Goal: Information Seeking & Learning: Learn about a topic

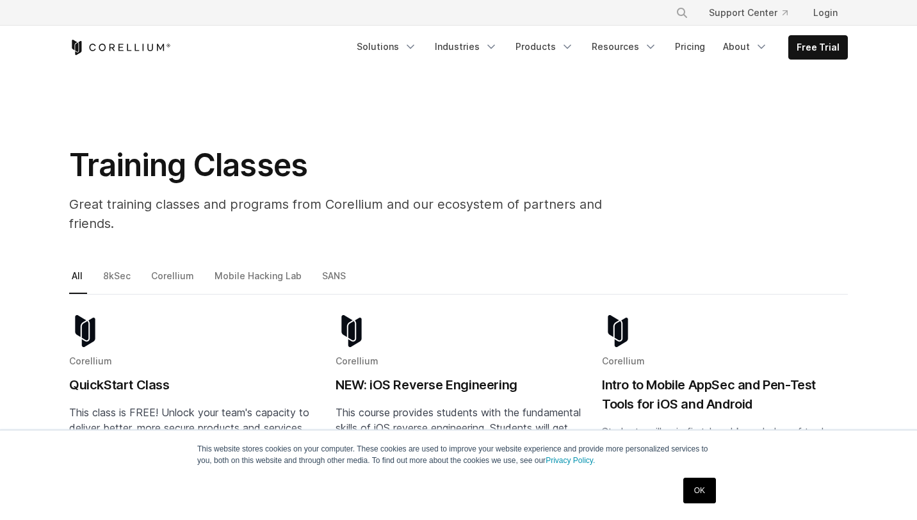
click at [254, 268] on link "Mobile Hacking Lab" at bounding box center [259, 281] width 94 height 27
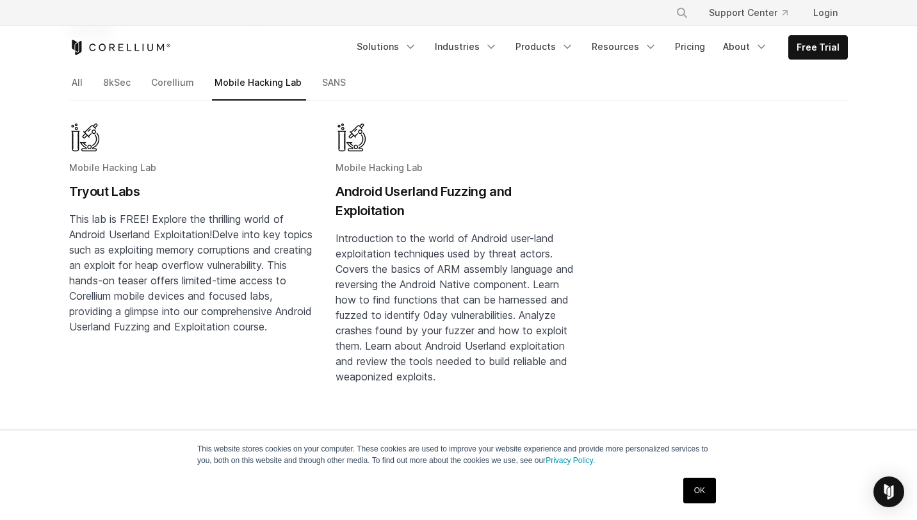
scroll to position [53, 0]
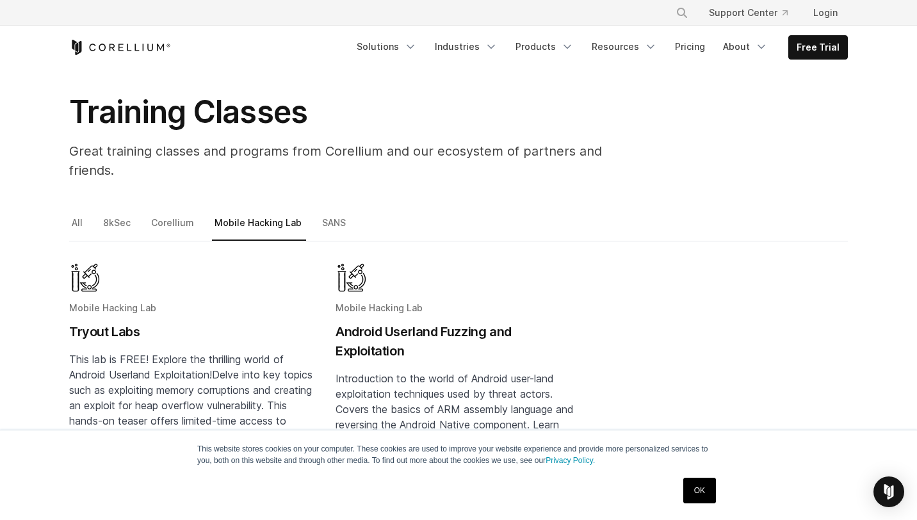
click at [200, 214] on li "Corellium" at bounding box center [178, 227] width 60 height 27
click at [183, 214] on link "Corellium" at bounding box center [173, 227] width 50 height 27
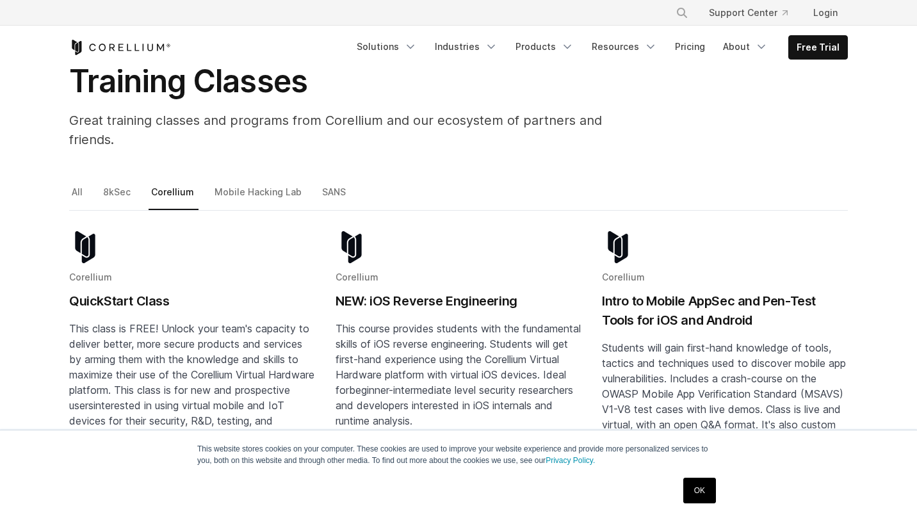
scroll to position [108, 0]
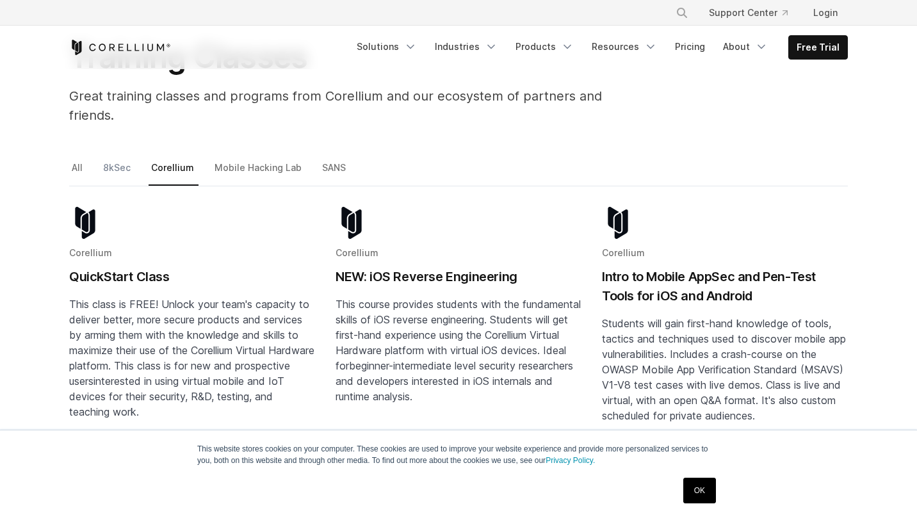
click at [133, 159] on link "8kSec" at bounding box center [117, 172] width 35 height 27
